Goal: Information Seeking & Learning: Learn about a topic

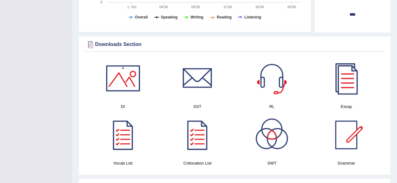
scroll to position [286, 0]
click at [195, 77] on div at bounding box center [197, 79] width 44 height 44
click at [278, 84] on div at bounding box center [272, 79] width 44 height 44
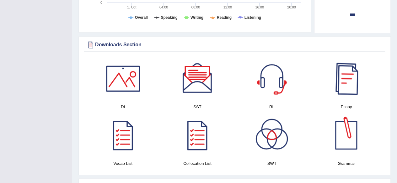
click at [341, 77] on div at bounding box center [346, 79] width 44 height 44
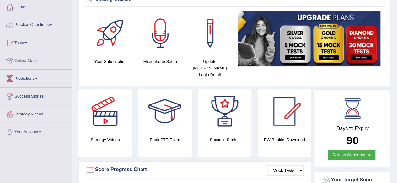
scroll to position [34, 0]
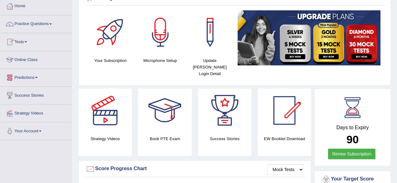
click at [39, 55] on link "Online Class" at bounding box center [35, 59] width 71 height 16
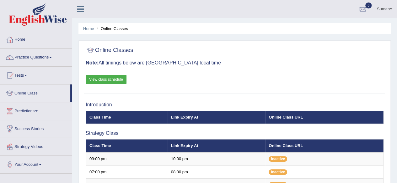
click at [116, 81] on link "View class schedule" at bounding box center [106, 79] width 41 height 9
